Goal: Information Seeking & Learning: Get advice/opinions

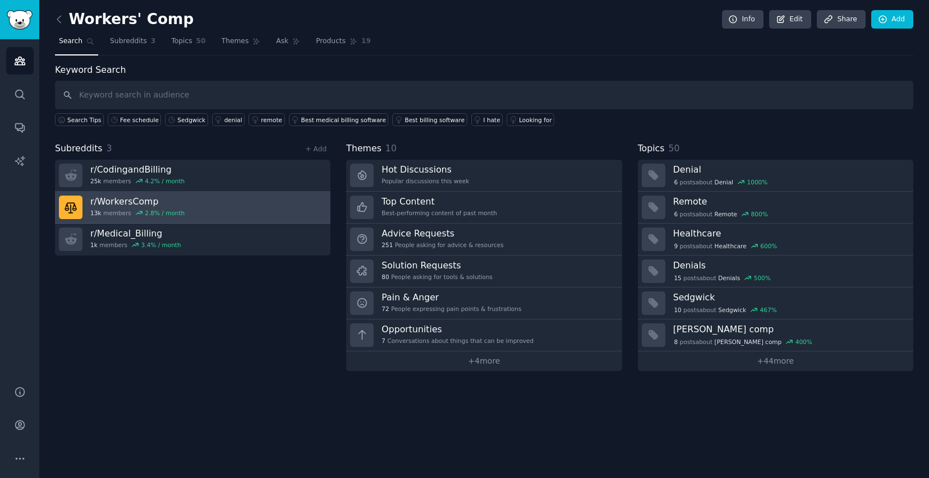
click at [218, 203] on link "r/ WorkersComp 13k members 2.8 % / month" at bounding box center [192, 208] width 275 height 32
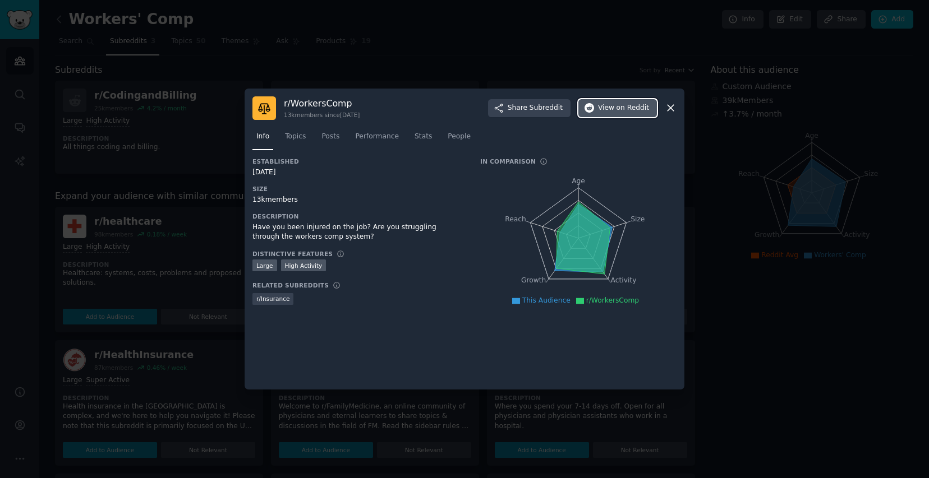
click at [640, 109] on span "on Reddit" at bounding box center [632, 108] width 33 height 10
click at [342, 139] on link "Posts" at bounding box center [330, 139] width 26 height 23
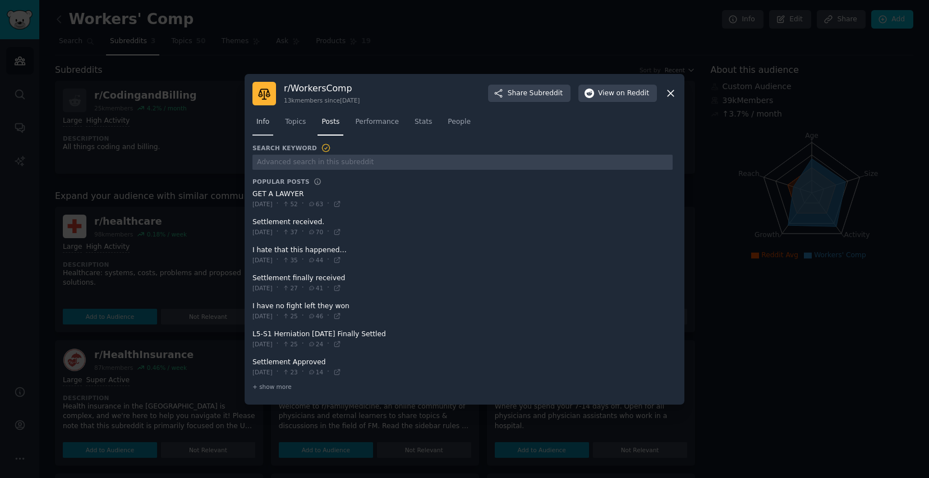
click at [261, 126] on span "Info" at bounding box center [262, 122] width 13 height 10
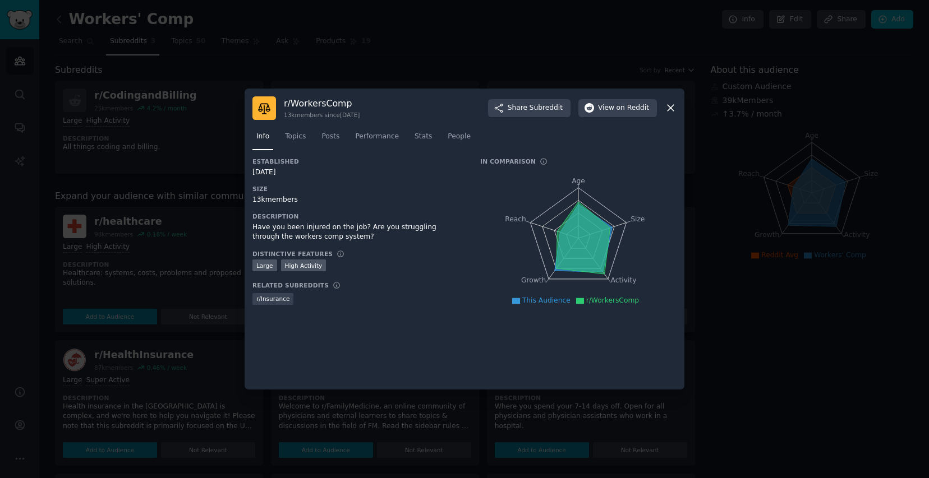
click at [668, 108] on icon at bounding box center [670, 108] width 12 height 12
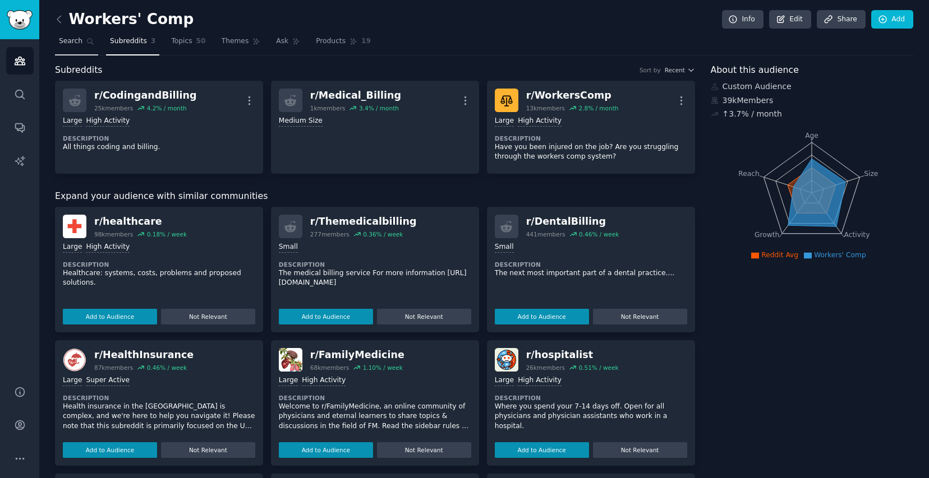
click at [68, 39] on span "Search" at bounding box center [71, 41] width 24 height 10
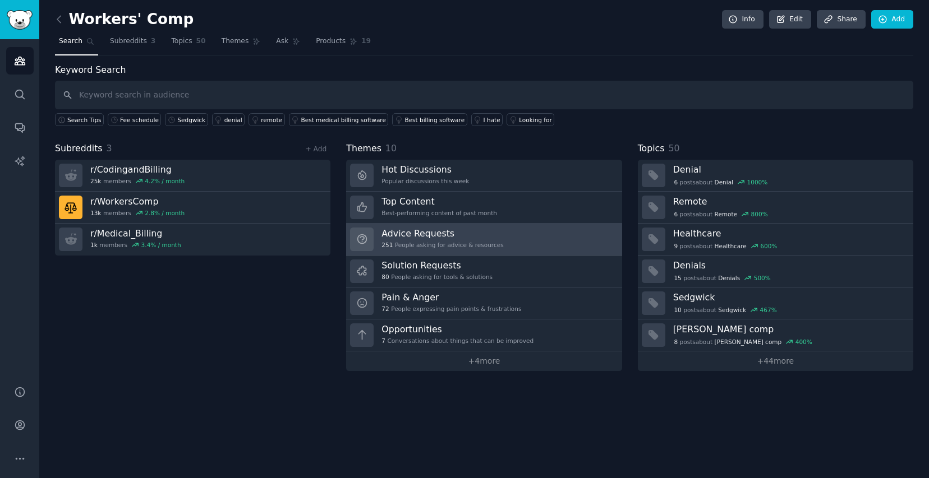
click at [478, 237] on h3 "Advice Requests" at bounding box center [442, 234] width 122 height 12
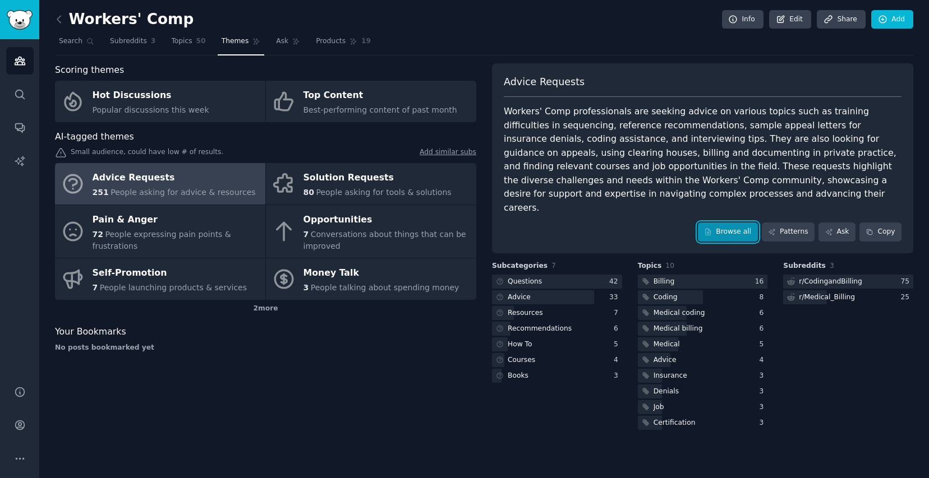
click at [723, 223] on link "Browse all" at bounding box center [728, 232] width 60 height 19
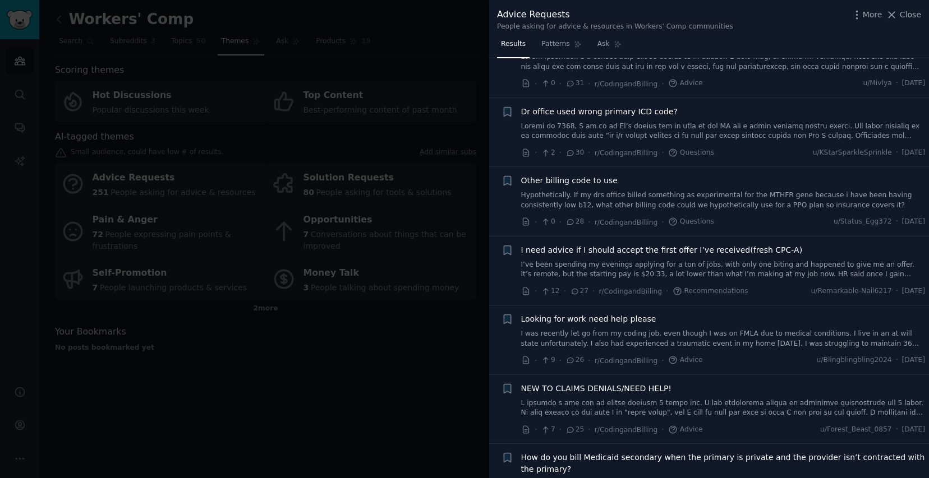
scroll to position [453, 0]
click at [762, 292] on div "· 12 · 27 · r/CodingandBilling · Recommendations u/Remarkable-Nail6217 · [DATE]" at bounding box center [723, 289] width 404 height 12
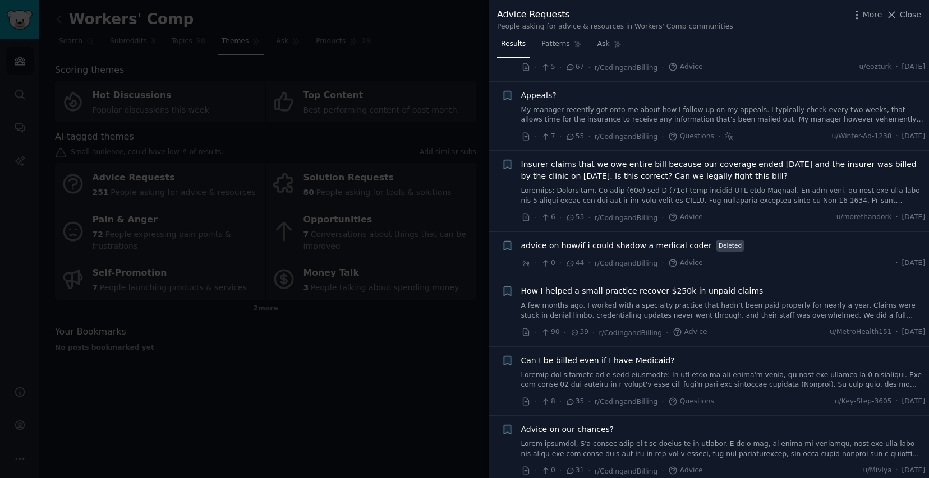
scroll to position [0, 0]
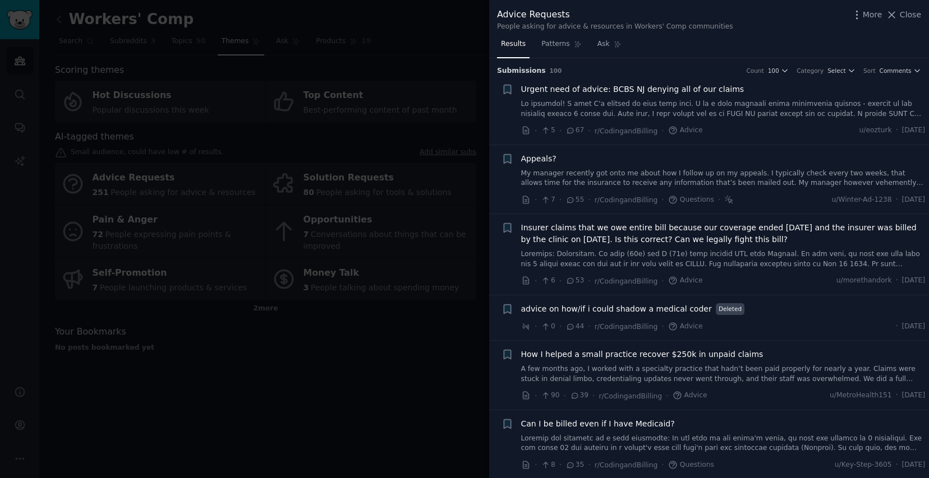
click at [370, 360] on div at bounding box center [464, 239] width 929 height 478
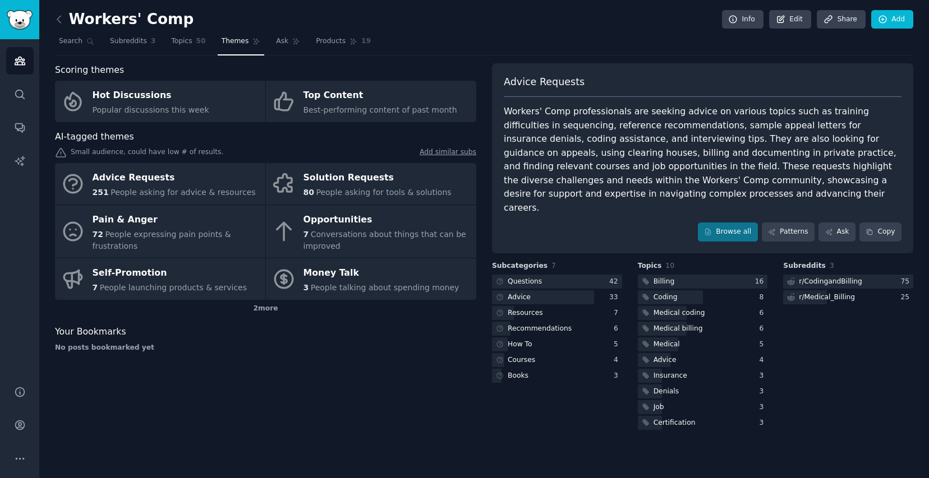
click at [370, 360] on div "Scoring themes Hot Discussions Popular discussions this week Top Content Best-p…" at bounding box center [265, 247] width 421 height 369
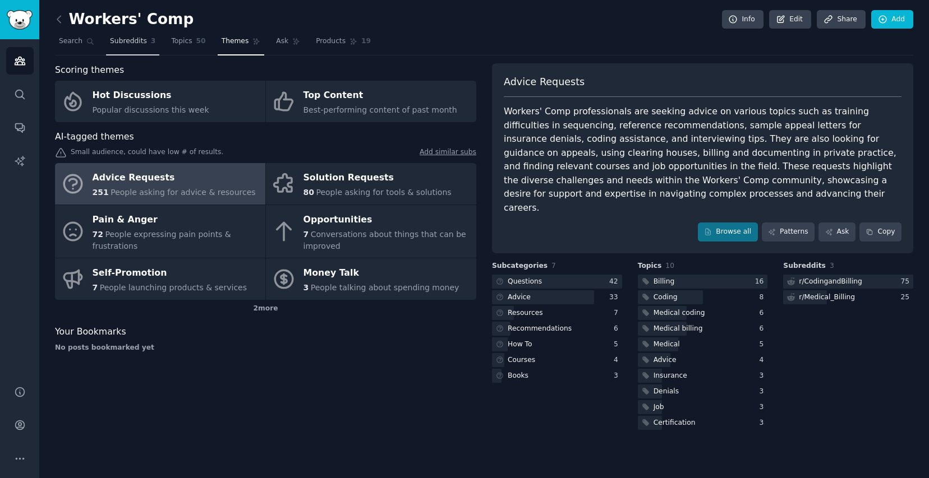
click at [126, 39] on span "Subreddits" at bounding box center [128, 41] width 37 height 10
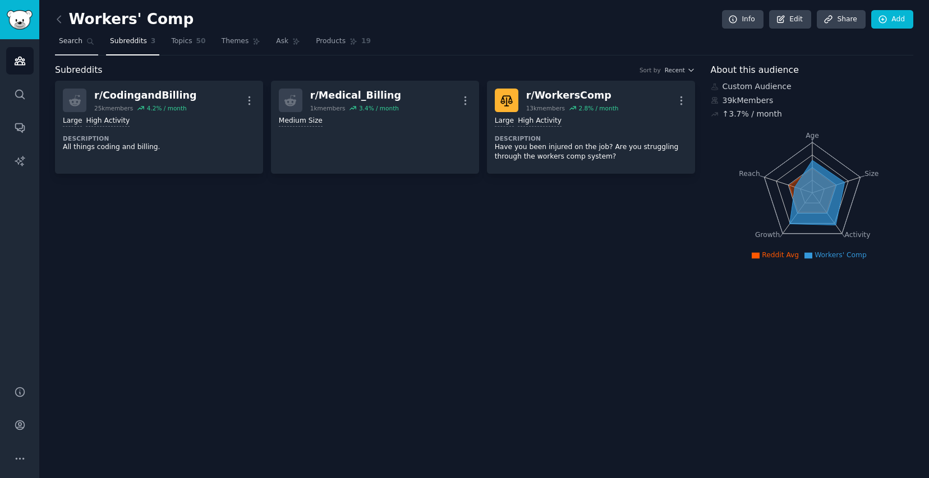
click at [73, 43] on span "Search" at bounding box center [71, 41] width 24 height 10
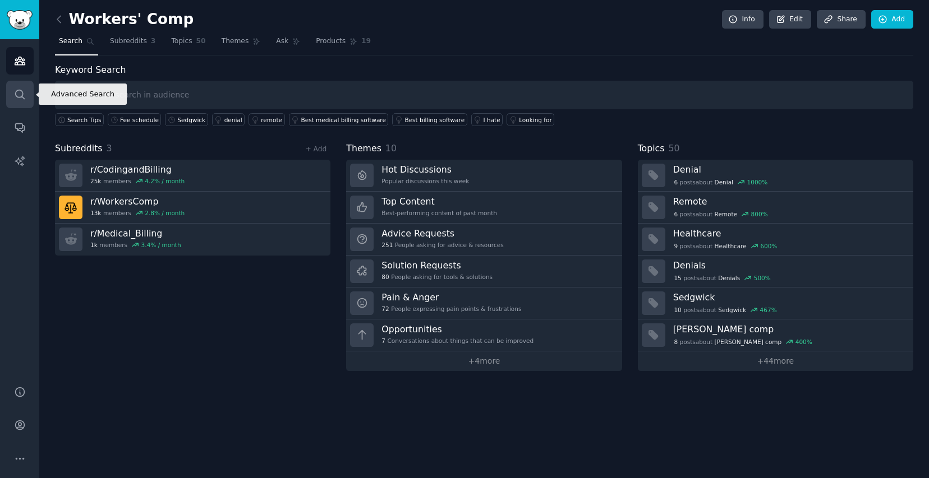
click at [20, 101] on link "Search" at bounding box center [19, 94] width 27 height 27
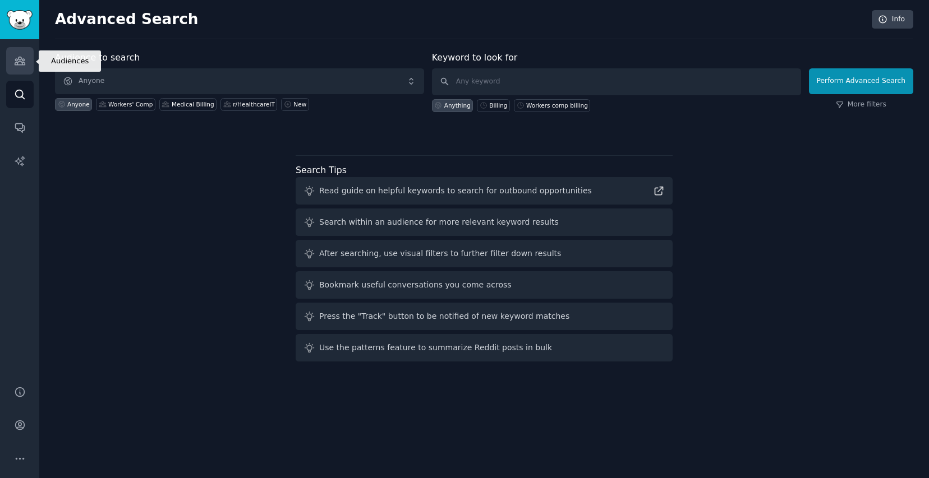
click at [22, 71] on link "Audiences" at bounding box center [19, 60] width 27 height 27
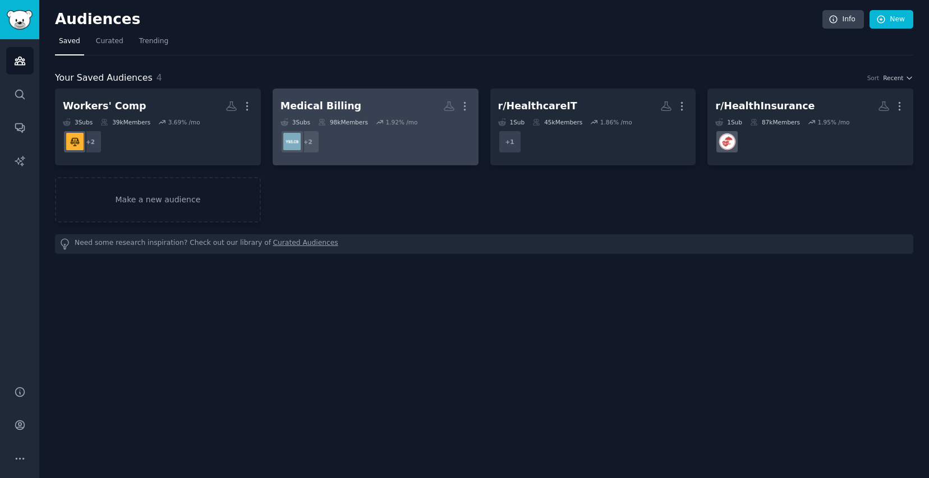
click at [400, 144] on dd "r/MedicalCoding + 2" at bounding box center [375, 141] width 190 height 31
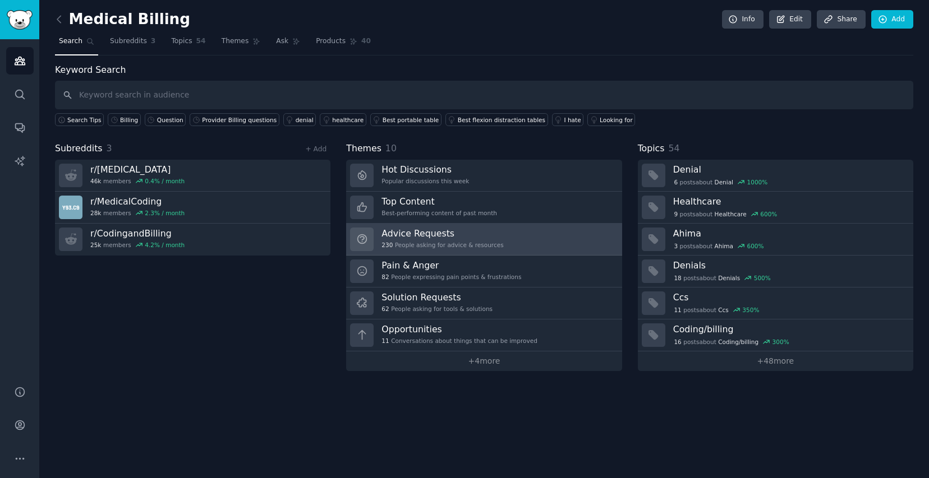
click at [462, 242] on div "230 People asking for advice & resources" at bounding box center [442, 245] width 122 height 8
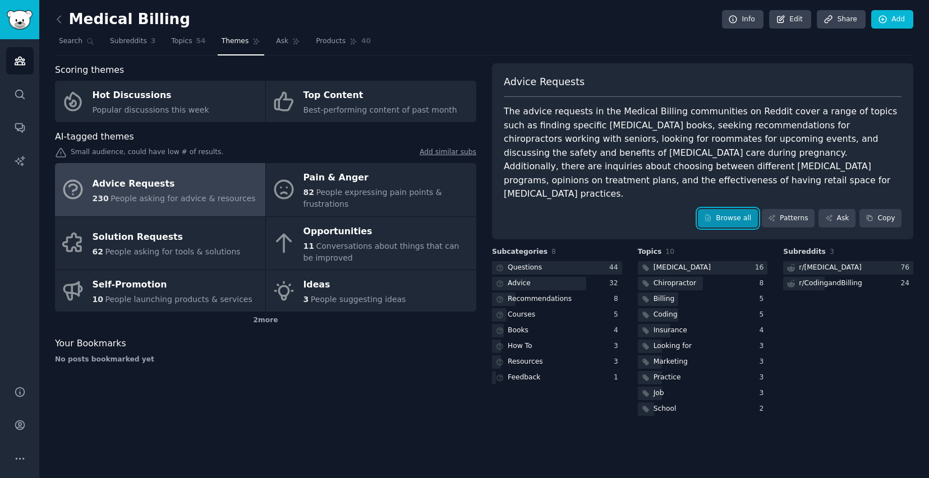
click at [737, 209] on link "Browse all" at bounding box center [728, 218] width 60 height 19
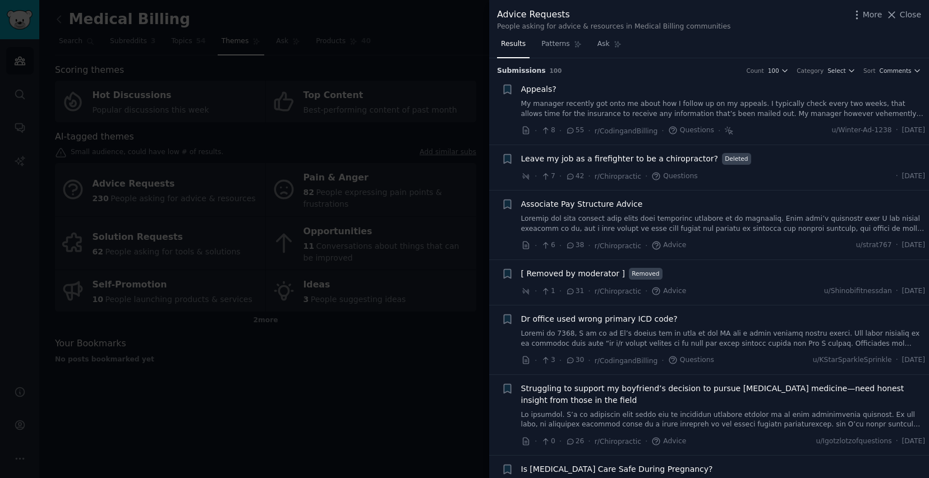
click at [689, 203] on div "Associate Pay Structure Advice" at bounding box center [723, 205] width 404 height 12
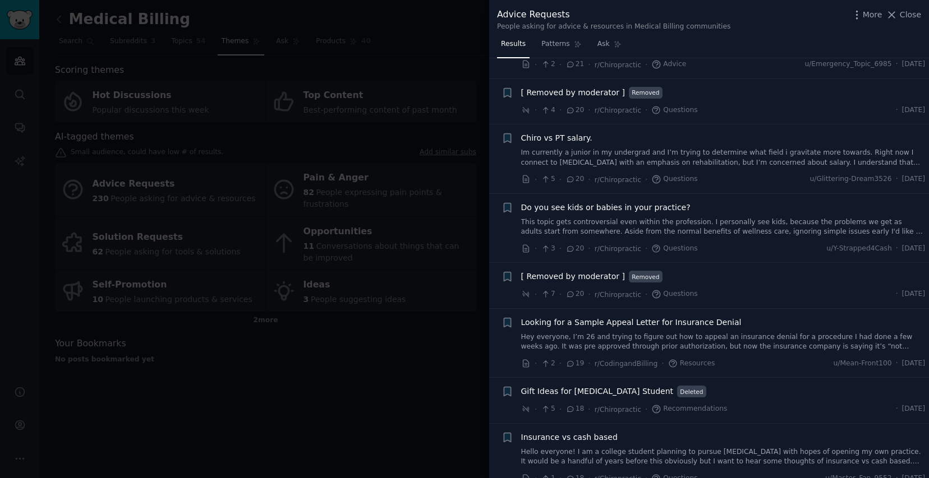
scroll to position [890, 0]
